Goal: Communication & Community: Answer question/provide support

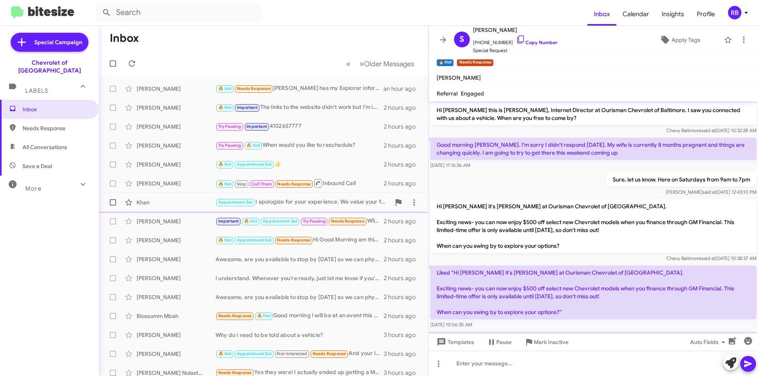
scroll to position [122, 0]
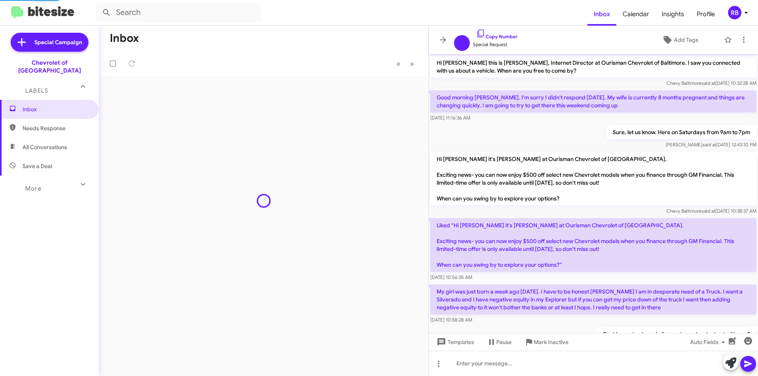
scroll to position [120, 0]
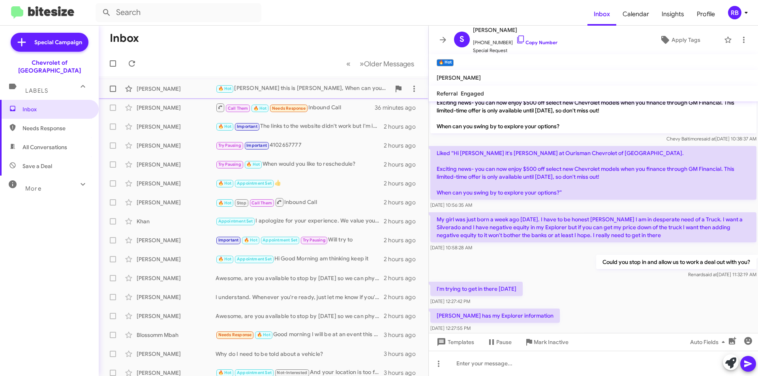
click at [333, 87] on div "🔥 Hot Steve this is BUddy, When can you stop by?" at bounding box center [303, 88] width 175 height 9
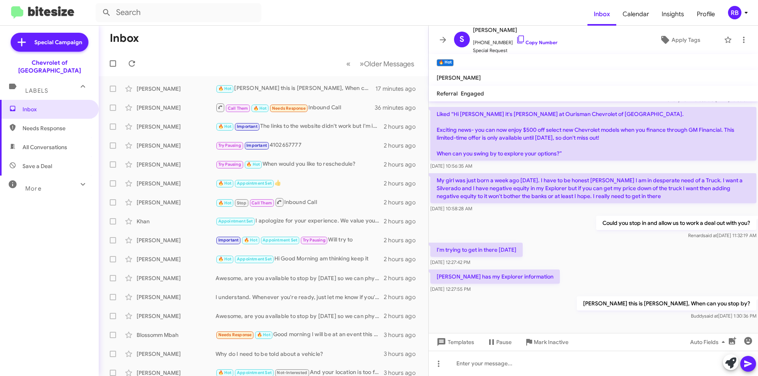
scroll to position [167, 0]
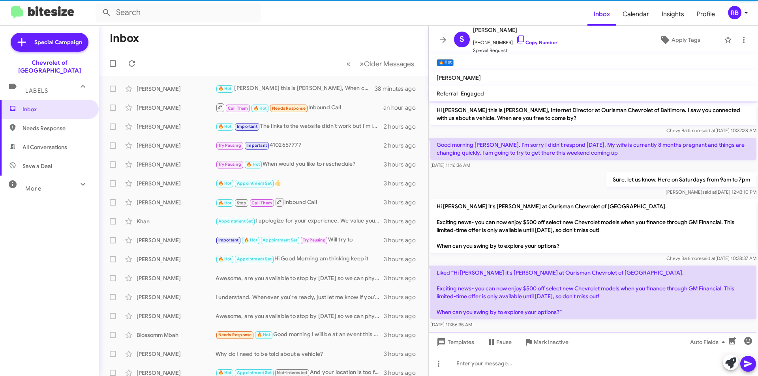
scroll to position [151, 0]
